Goal: Obtain resource: Obtain resource

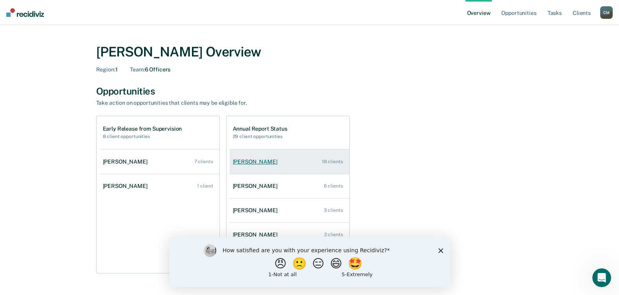
click at [249, 162] on div "[PERSON_NAME]" at bounding box center [257, 162] width 48 height 7
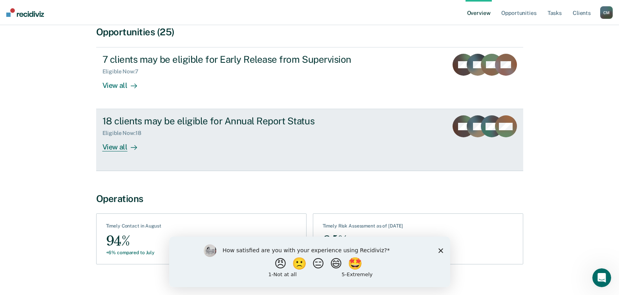
scroll to position [79, 0]
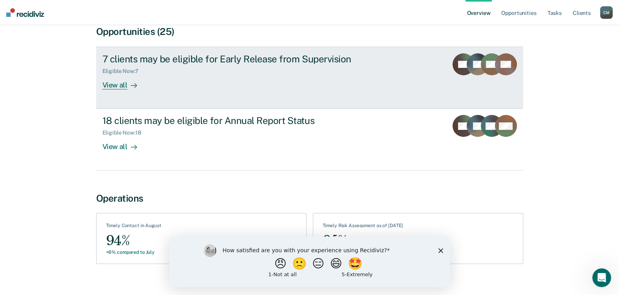
click at [114, 86] on div "View all" at bounding box center [125, 82] width 44 height 15
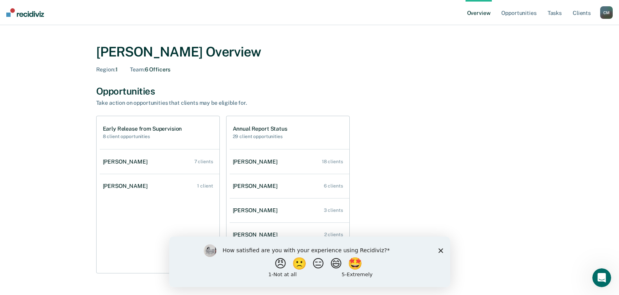
click at [484, 14] on link "Overview" at bounding box center [479, 12] width 27 height 25
click at [584, 12] on link "Client s" at bounding box center [582, 12] width 21 height 25
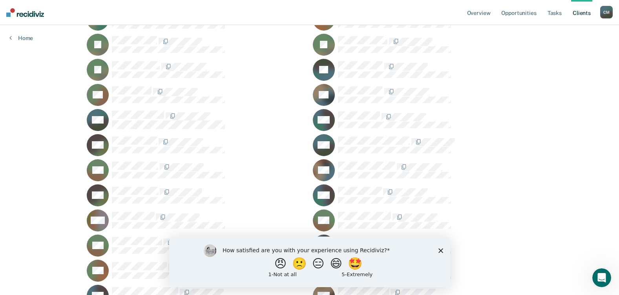
scroll to position [4512, 0]
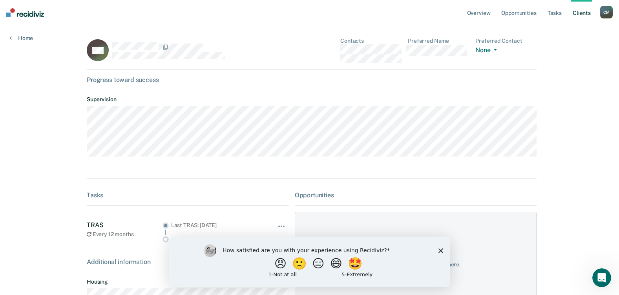
click at [123, 153] on main "BW Contacts Preferred Name Preferred Contact None Call Text Email None Progress…" at bounding box center [309, 178] width 465 height 307
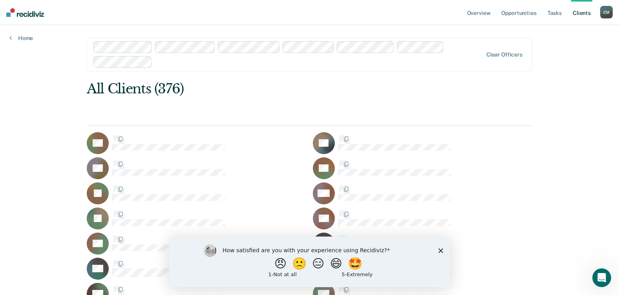
scroll to position [4512, 0]
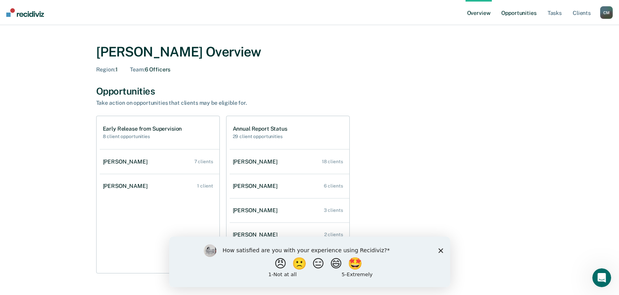
click at [522, 11] on link "Opportunities" at bounding box center [519, 12] width 38 height 25
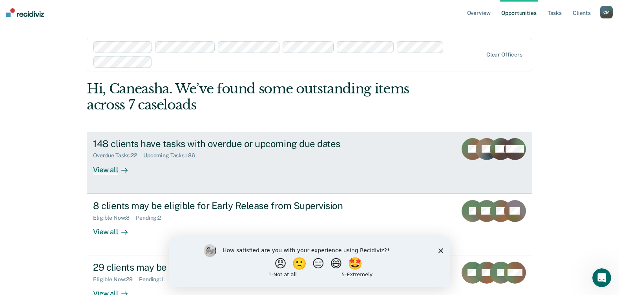
click at [104, 170] on div "View all" at bounding box center [115, 166] width 44 height 15
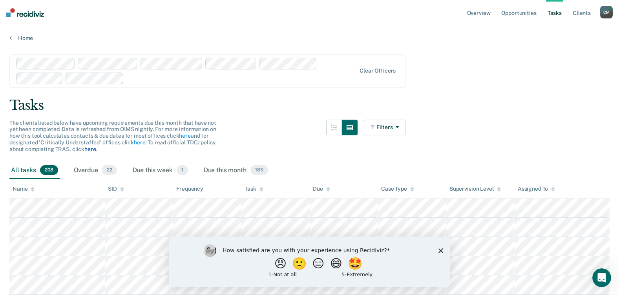
click at [93, 151] on link "here" at bounding box center [89, 149] width 11 height 6
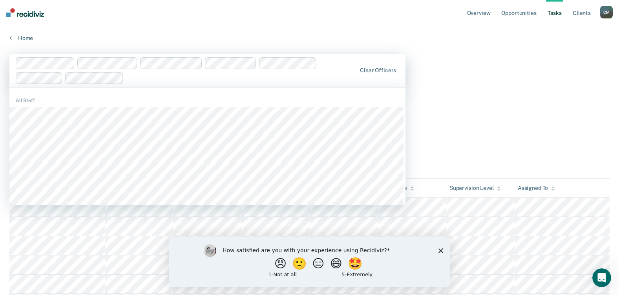
click at [484, 104] on div "Tasks" at bounding box center [309, 105] width 601 height 16
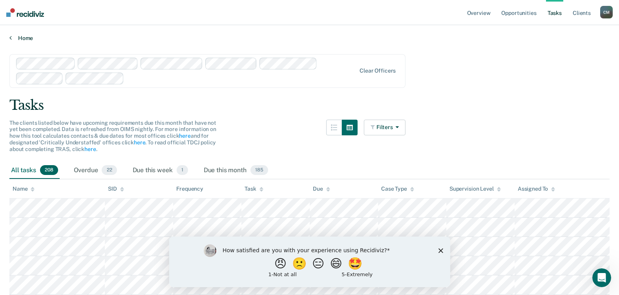
click at [11, 35] on icon at bounding box center [10, 38] width 2 height 6
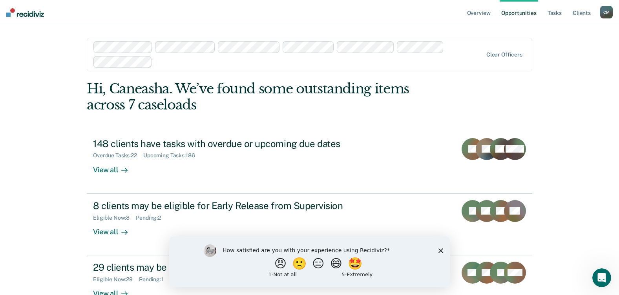
click at [11, 35] on div "Overview Opportunities Tasks Client s Caneasha Mack C M Profile How it works Lo…" at bounding box center [309, 174] width 619 height 349
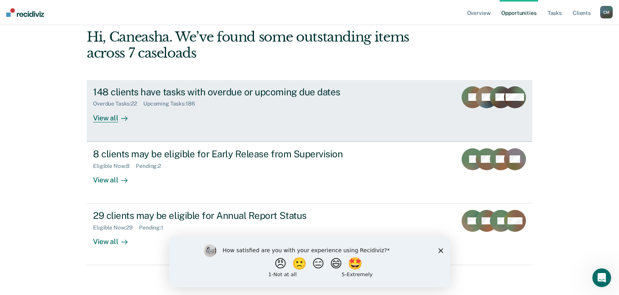
scroll to position [53, 0]
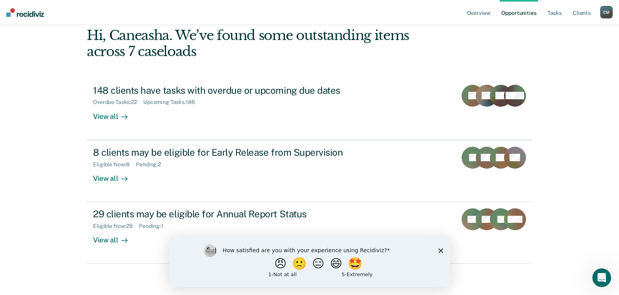
click at [440, 248] on icon "Close survey" at bounding box center [440, 250] width 5 height 5
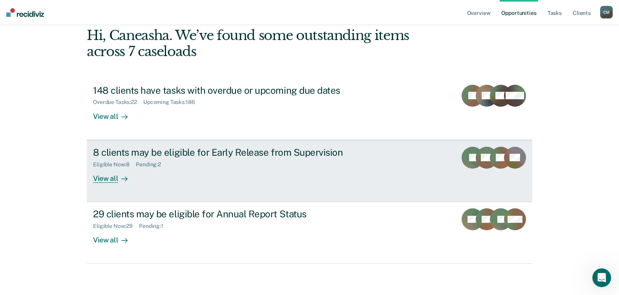
click at [110, 177] on div "View all" at bounding box center [115, 175] width 44 height 15
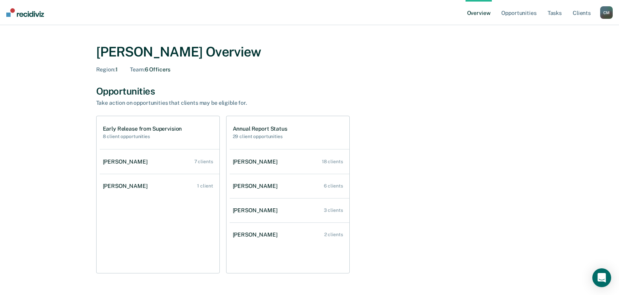
click at [250, 185] on div "[PERSON_NAME]" at bounding box center [257, 186] width 48 height 7
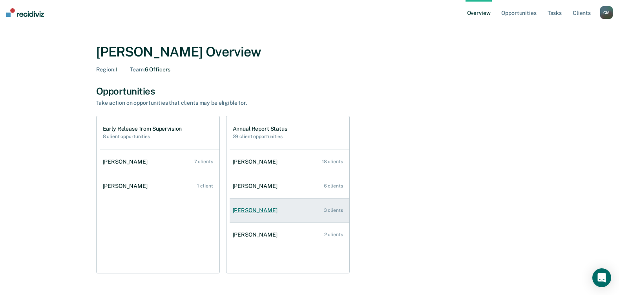
click at [246, 208] on div "[PERSON_NAME]" at bounding box center [257, 210] width 48 height 7
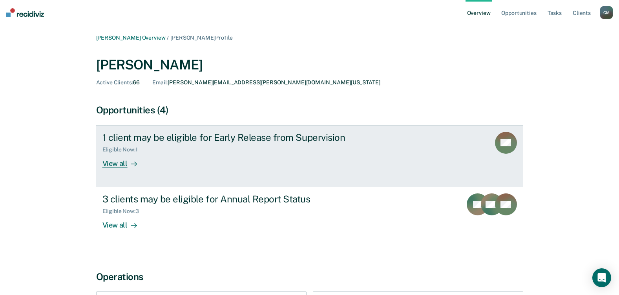
click at [114, 162] on div "View all" at bounding box center [125, 160] width 44 height 15
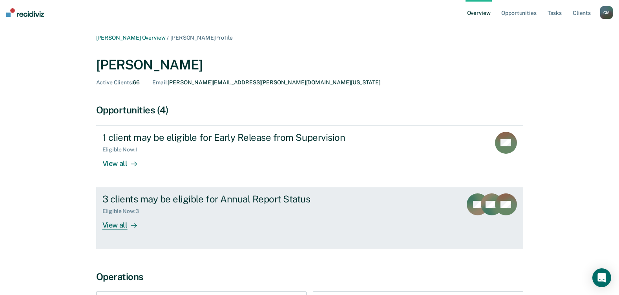
click at [116, 225] on div "View all" at bounding box center [125, 222] width 44 height 15
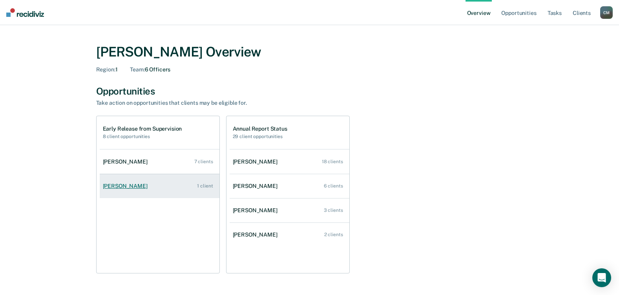
click at [125, 186] on div "[PERSON_NAME]" at bounding box center [127, 186] width 48 height 7
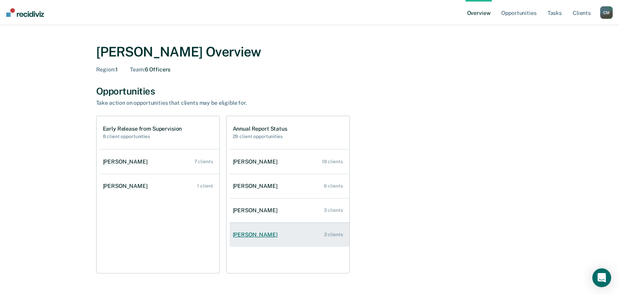
click at [245, 234] on div "[PERSON_NAME]" at bounding box center [257, 235] width 48 height 7
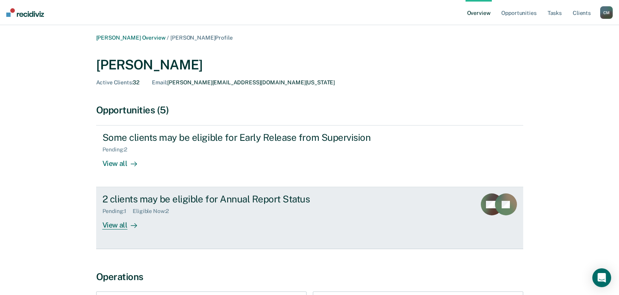
click at [117, 226] on div "View all" at bounding box center [125, 222] width 44 height 15
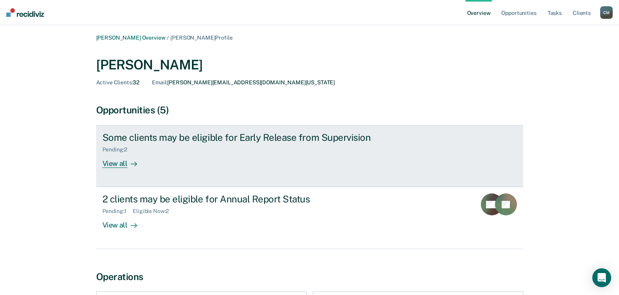
click at [113, 161] on div "View all" at bounding box center [125, 160] width 44 height 15
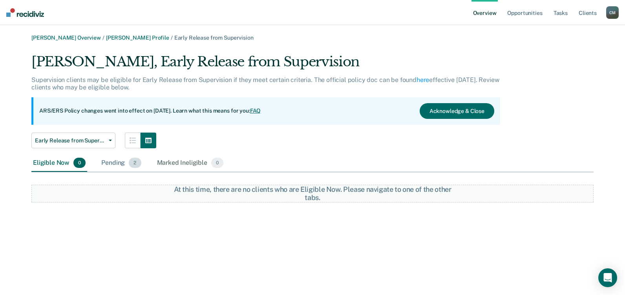
click at [133, 162] on span "2" at bounding box center [135, 163] width 12 height 10
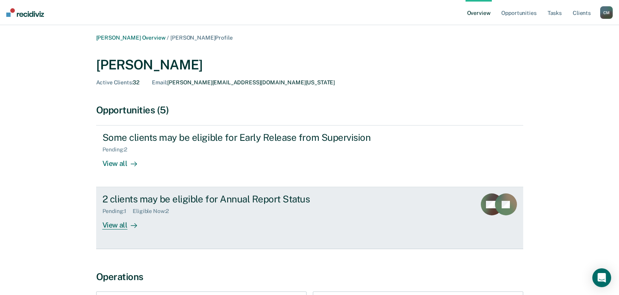
click at [115, 223] on div "View all" at bounding box center [125, 222] width 44 height 15
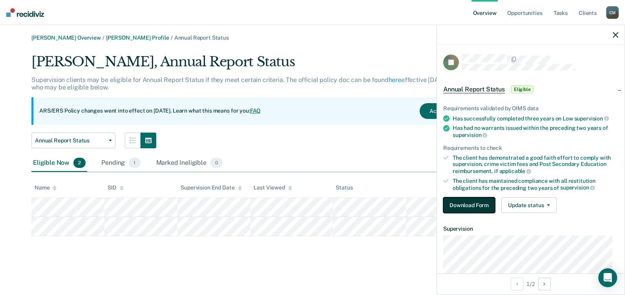
click at [472, 204] on button "Download Form" at bounding box center [469, 206] width 52 height 16
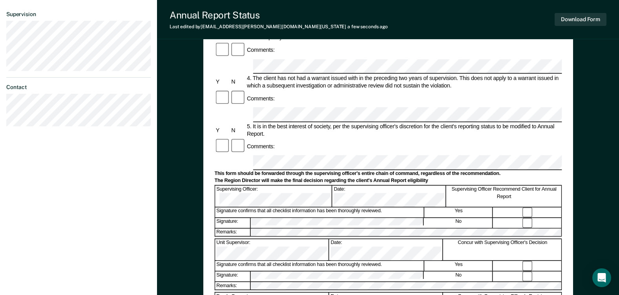
scroll to position [236, 0]
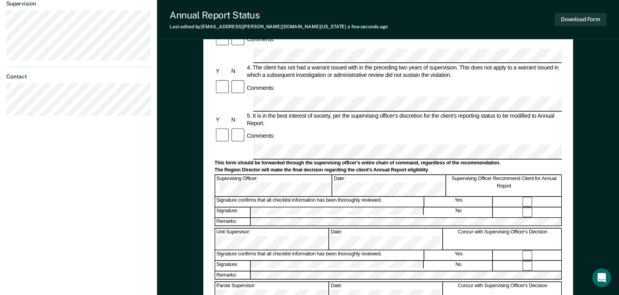
drag, startPoint x: 272, startPoint y: 202, endPoint x: 277, endPoint y: 202, distance: 4.7
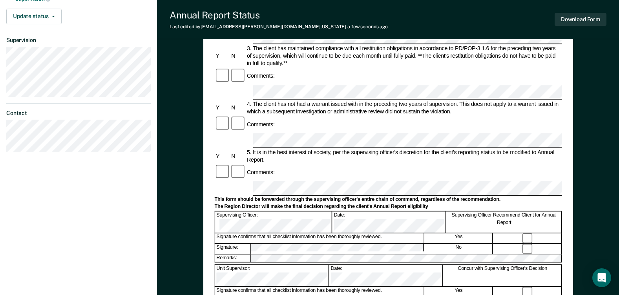
scroll to position [196, 0]
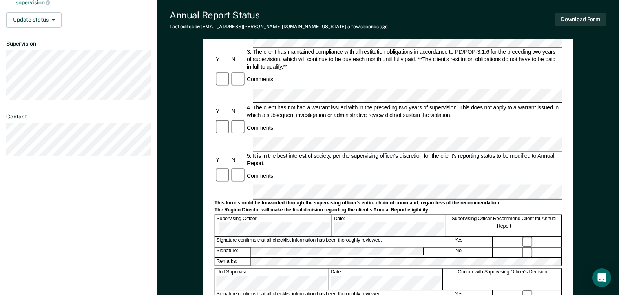
drag, startPoint x: 271, startPoint y: 244, endPoint x: 293, endPoint y: 248, distance: 22.3
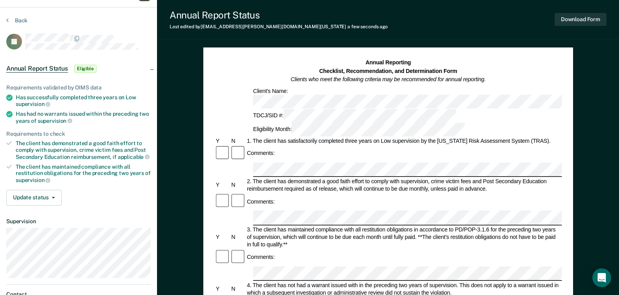
scroll to position [0, 0]
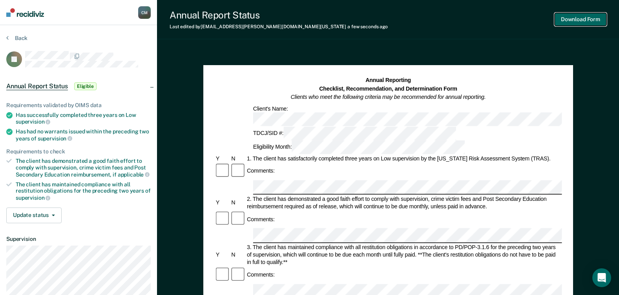
click at [581, 18] on button "Download Form" at bounding box center [581, 19] width 52 height 13
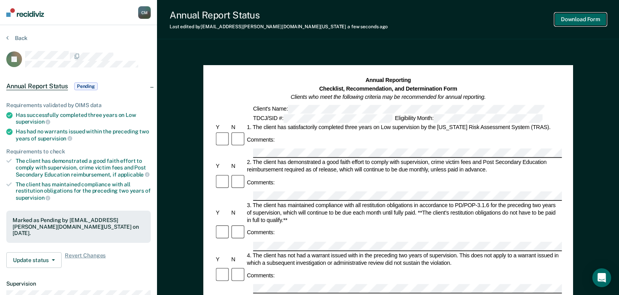
click at [586, 21] on button "Download Form" at bounding box center [581, 19] width 52 height 13
